Goal: Task Accomplishment & Management: Use online tool/utility

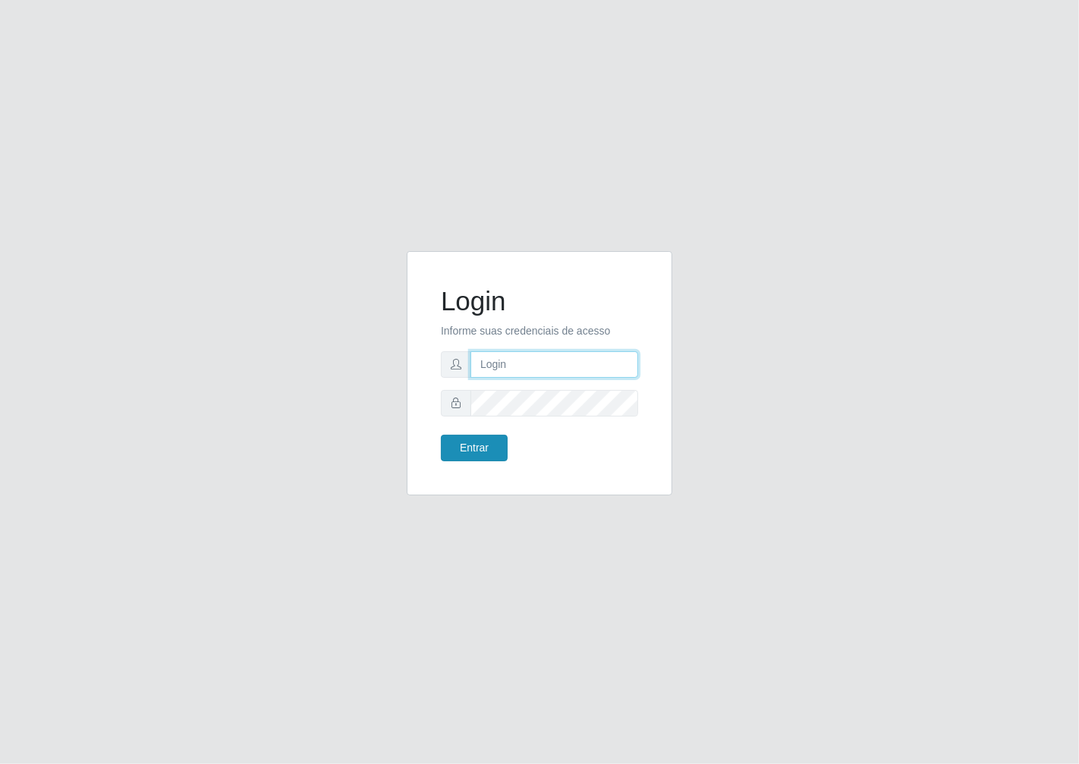
type input "janaina@iwof"
click at [464, 455] on button "Entrar" at bounding box center [474, 448] width 67 height 27
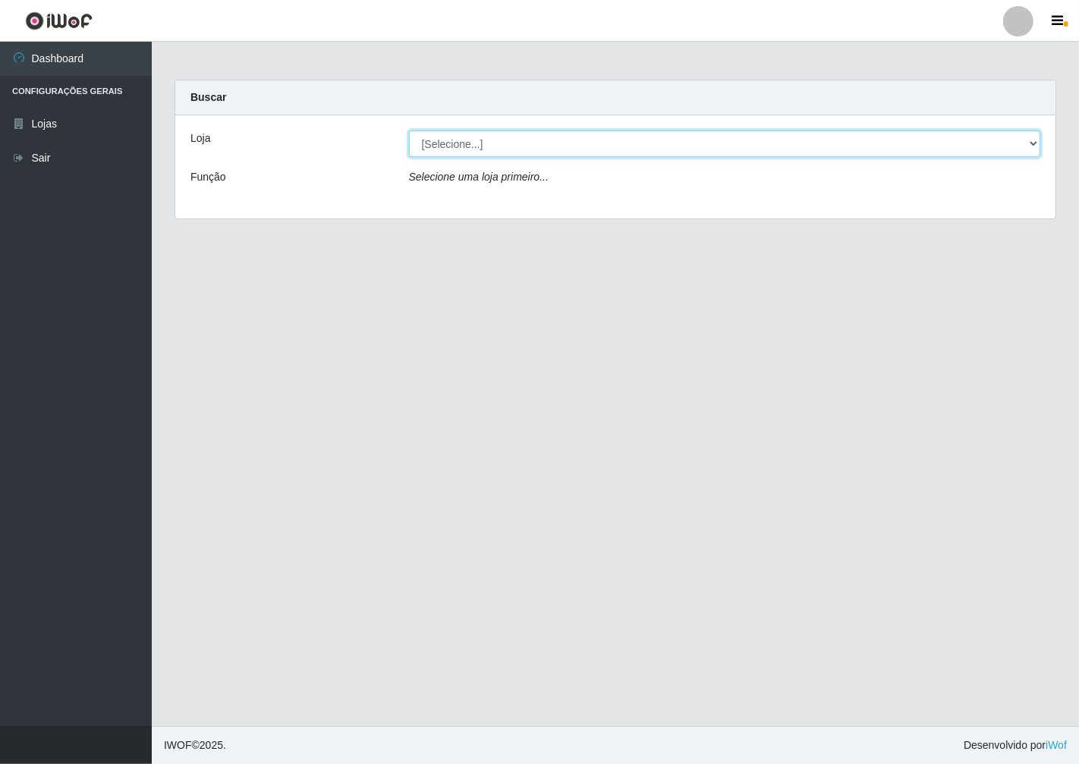
click at [1033, 143] on select "[Selecione...] Minimercado Filezão" at bounding box center [725, 143] width 632 height 27
select select "204"
click at [409, 130] on select "[Selecione...] Minimercado Filezão" at bounding box center [725, 143] width 632 height 27
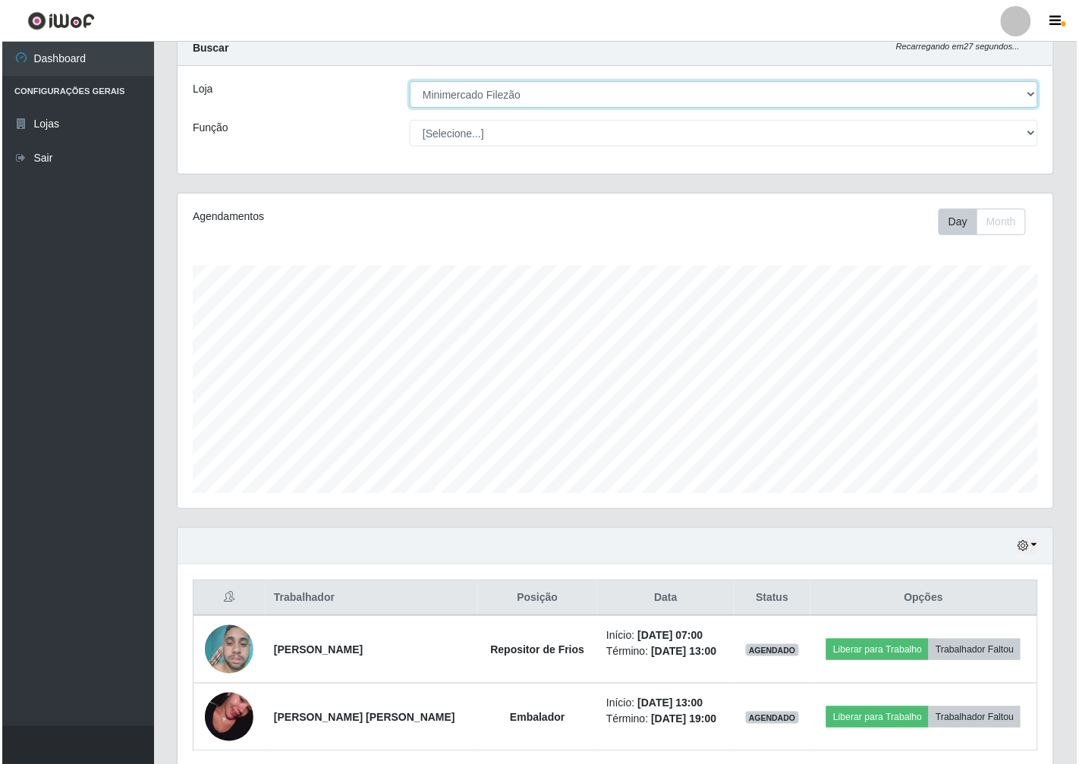
scroll to position [84, 0]
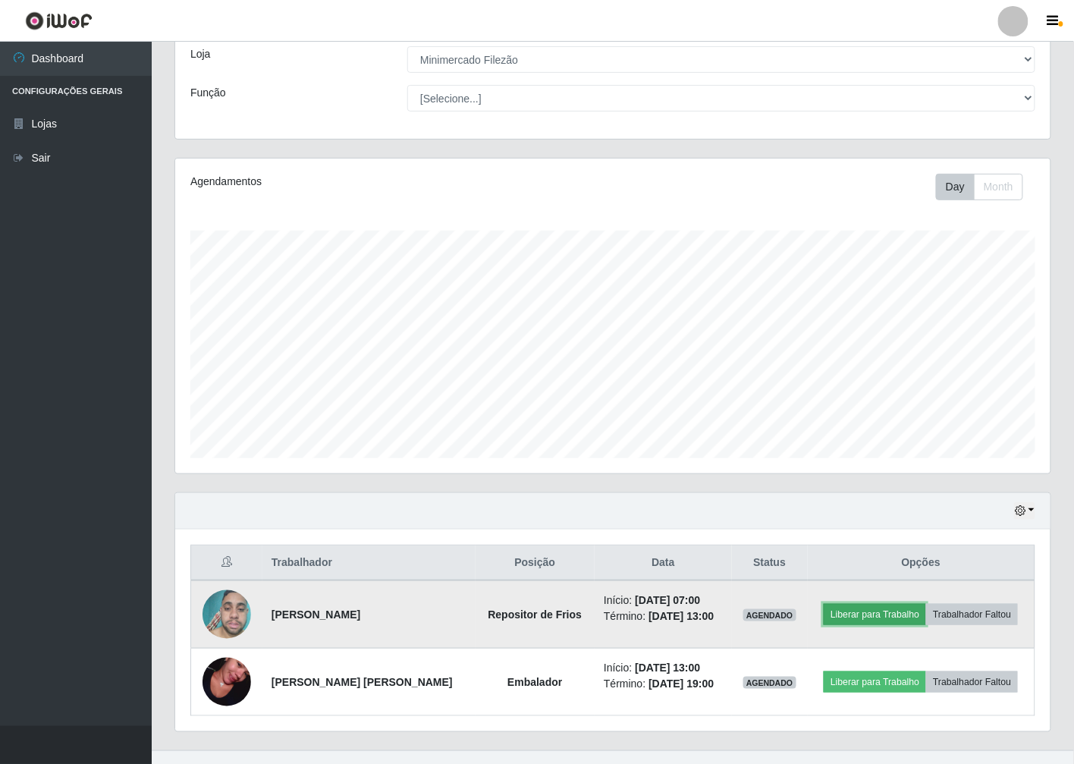
click at [888, 610] on button "Liberar para Trabalho" at bounding box center [875, 614] width 102 height 21
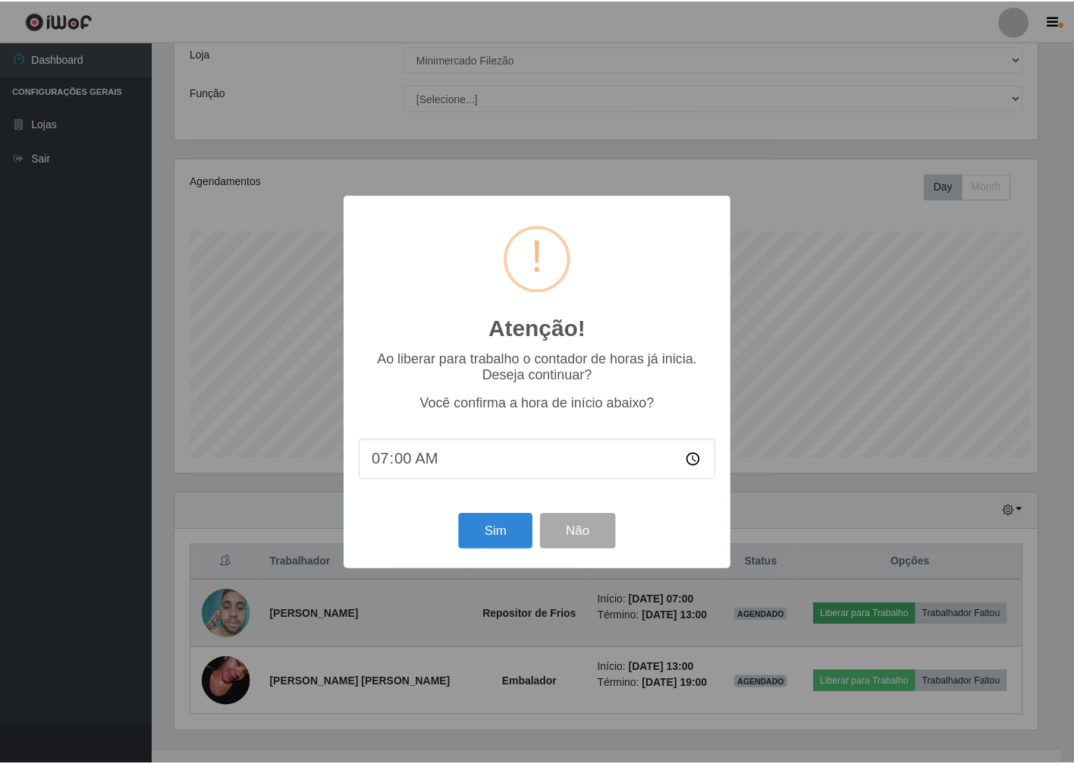
scroll to position [314, 866]
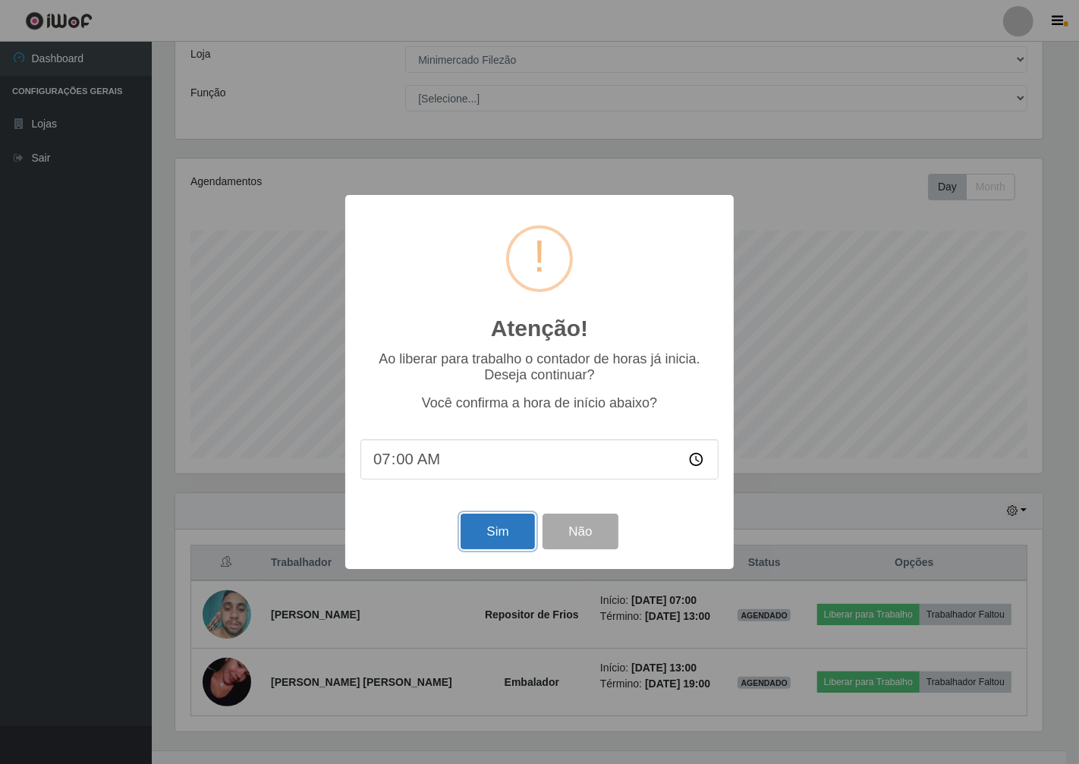
click at [491, 526] on button "Sim" at bounding box center [497, 532] width 74 height 36
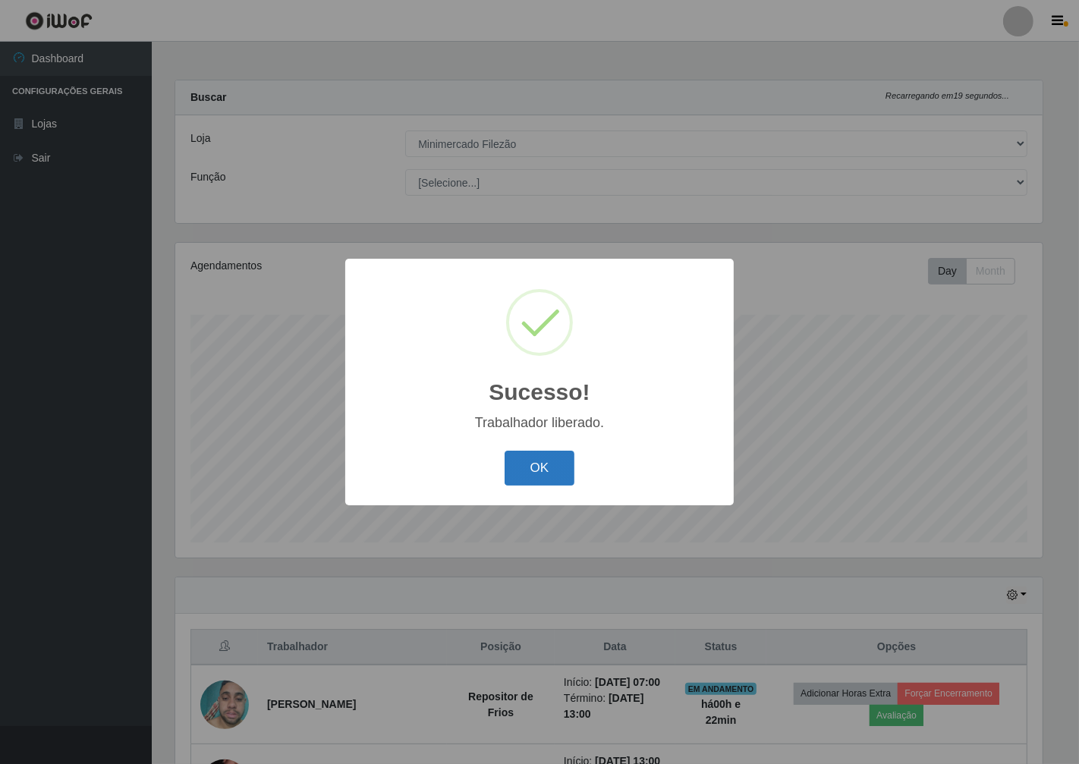
click at [546, 470] on button "OK" at bounding box center [539, 469] width 71 height 36
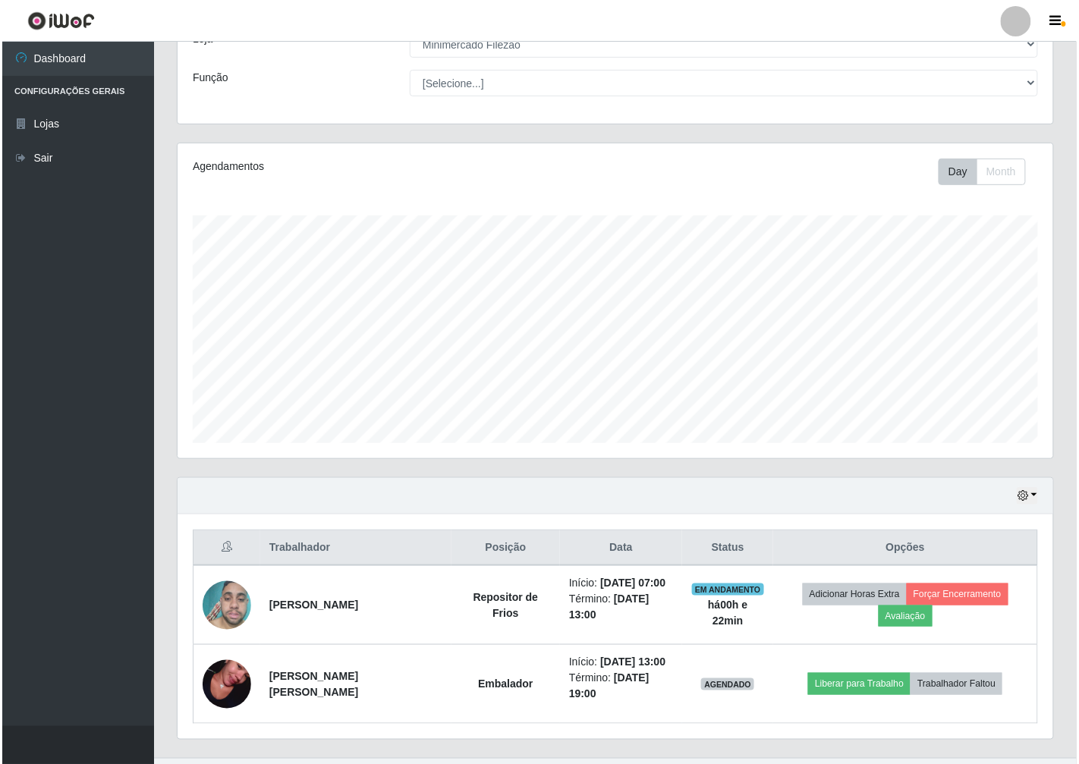
scroll to position [108, 0]
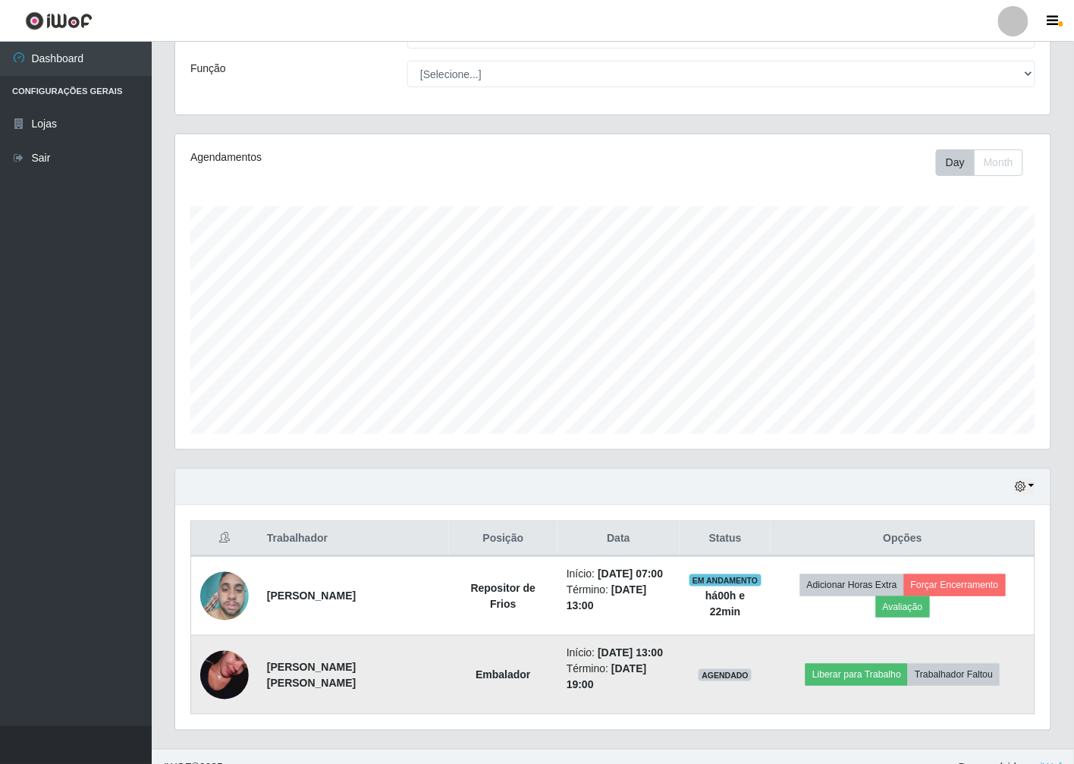
click at [235, 663] on img at bounding box center [224, 675] width 49 height 86
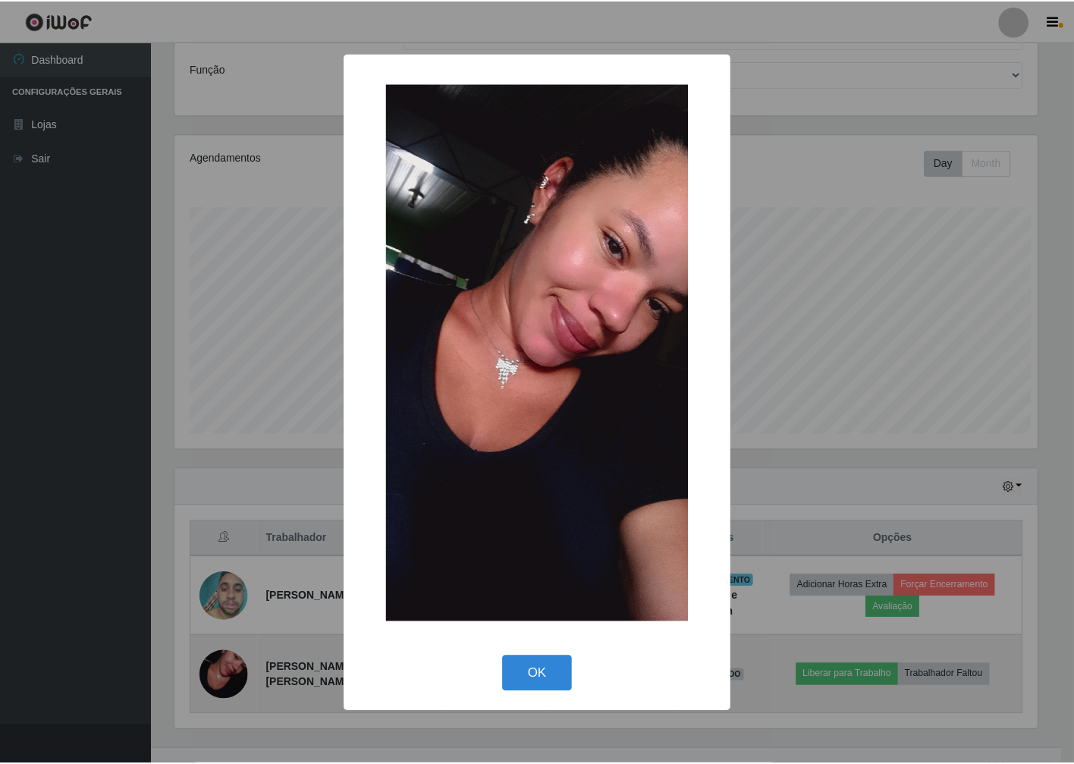
scroll to position [314, 866]
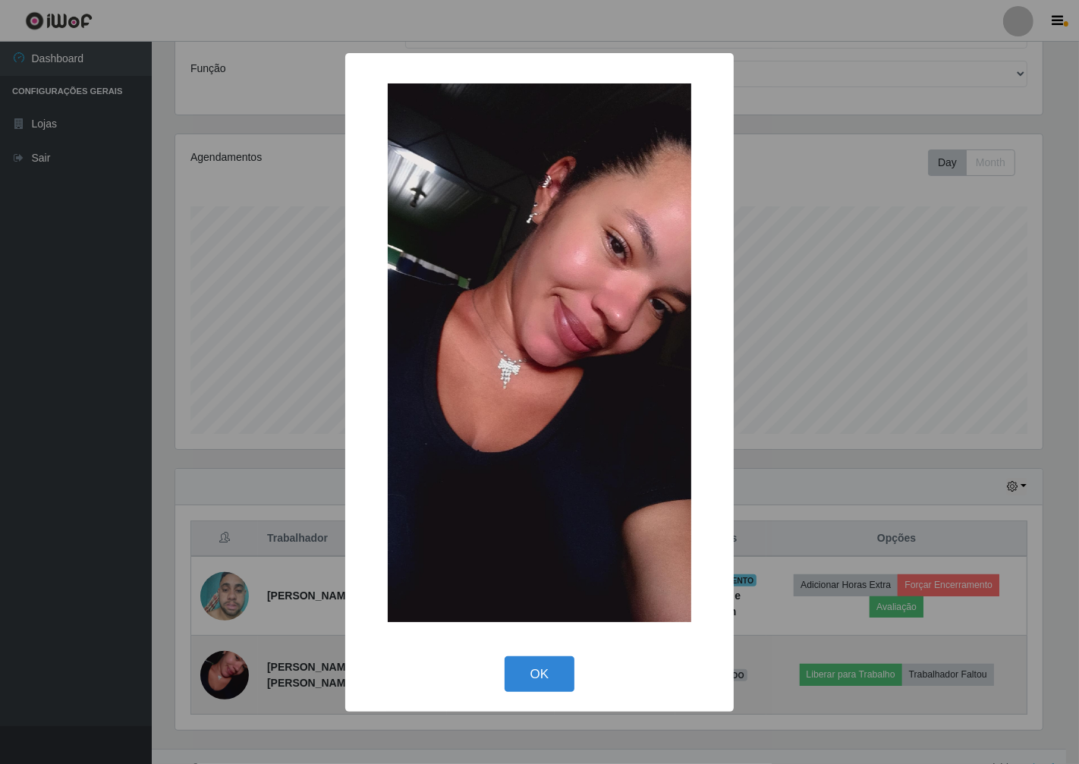
click at [235, 663] on div "× OK Cancel" at bounding box center [539, 382] width 1079 height 764
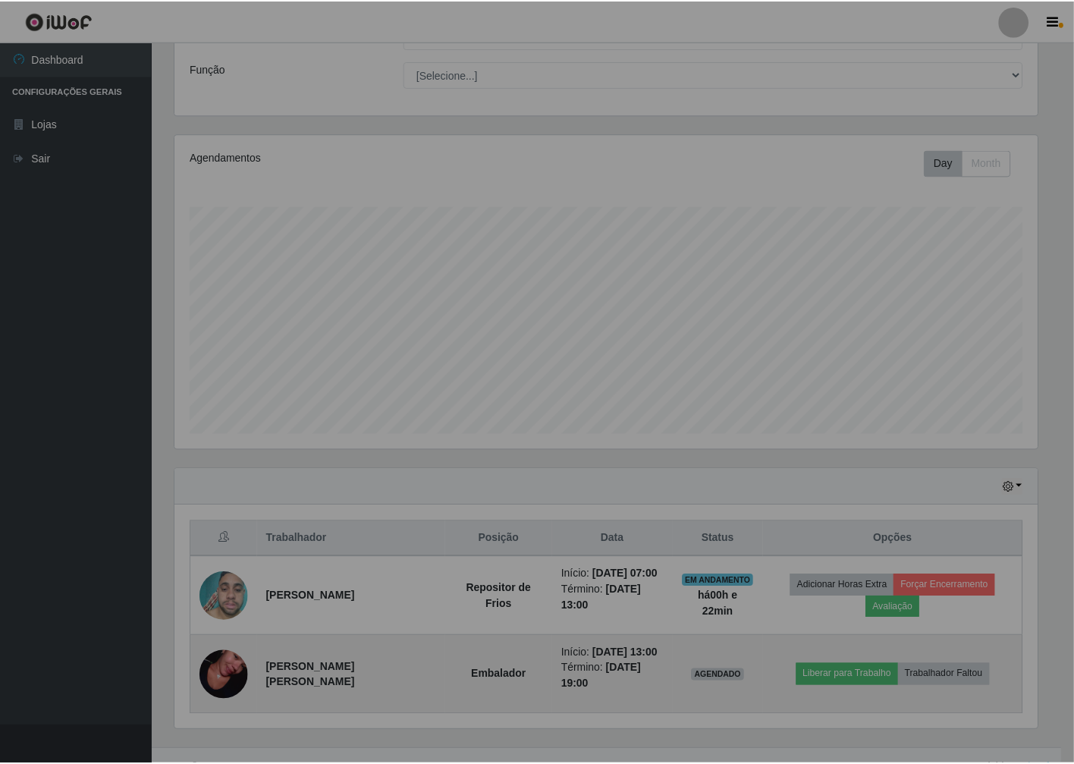
scroll to position [314, 875]
